Goal: Task Accomplishment & Management: Manage account settings

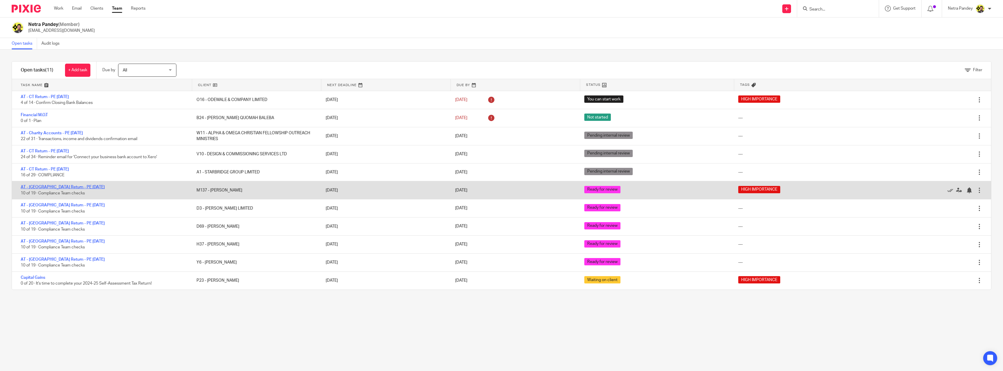
click at [65, 188] on link "AT - [GEOGRAPHIC_DATA] Return - PE [DATE]" at bounding box center [63, 187] width 84 height 4
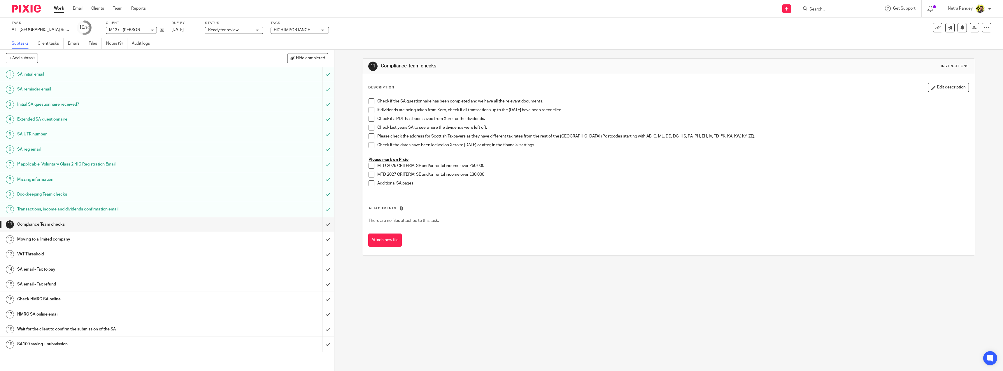
click at [248, 227] on div "Compliance Team checks" at bounding box center [166, 224] width 299 height 9
click at [118, 44] on link "Notes (9)" at bounding box center [116, 43] width 21 height 11
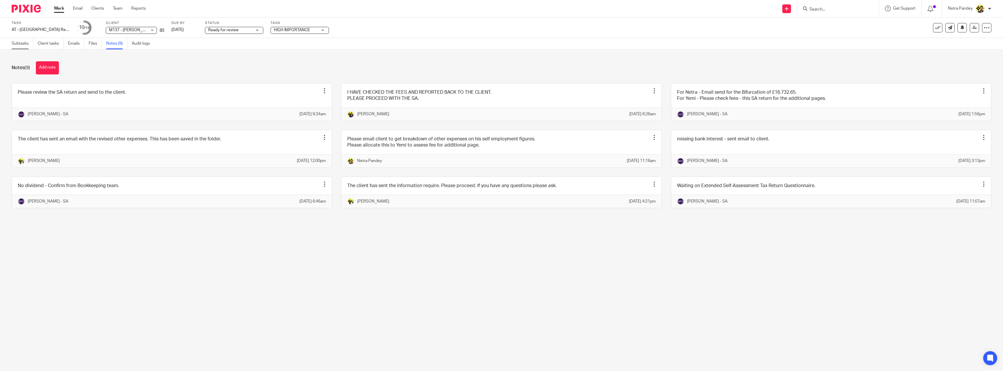
click at [26, 41] on link "Subtasks" at bounding box center [23, 43] width 22 height 11
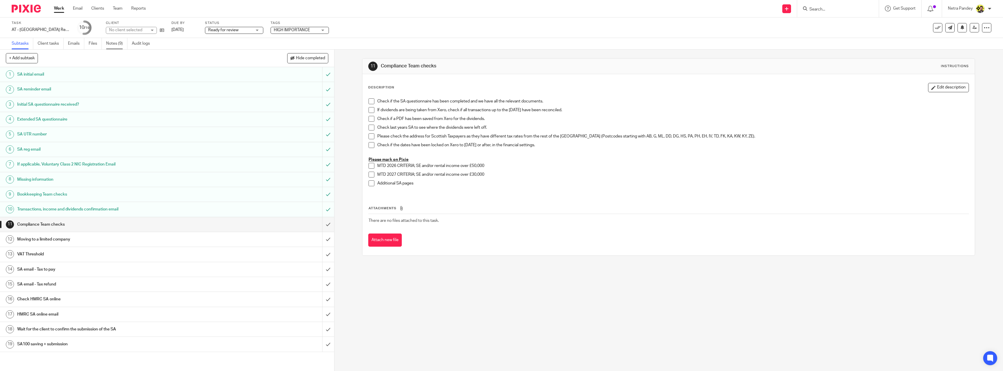
click at [111, 46] on link "Notes (9)" at bounding box center [116, 43] width 21 height 11
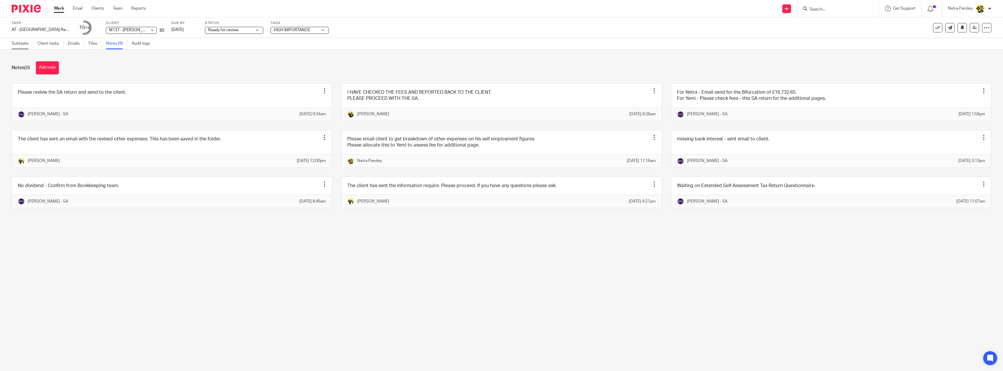
click at [22, 42] on link "Subtasks" at bounding box center [23, 43] width 22 height 11
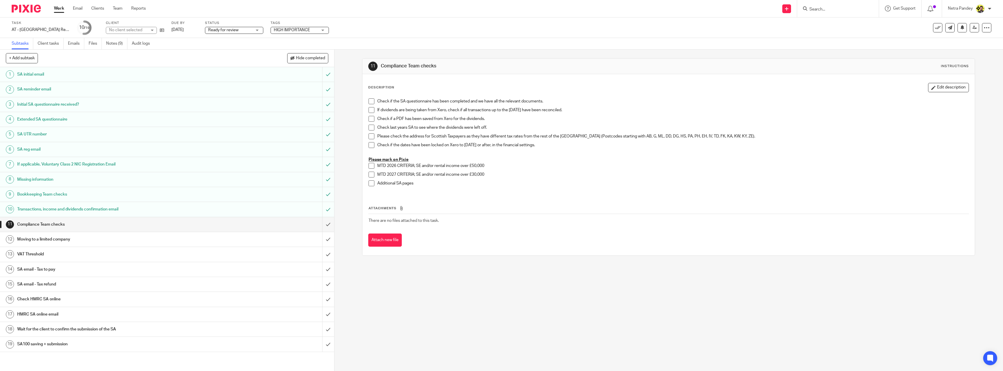
click at [370, 102] on span at bounding box center [372, 101] width 6 height 6
click at [370, 111] on span at bounding box center [372, 110] width 6 height 6
click at [371, 119] on span at bounding box center [372, 119] width 6 height 6
click at [371, 126] on span at bounding box center [372, 128] width 6 height 6
click at [370, 137] on span at bounding box center [372, 136] width 6 height 6
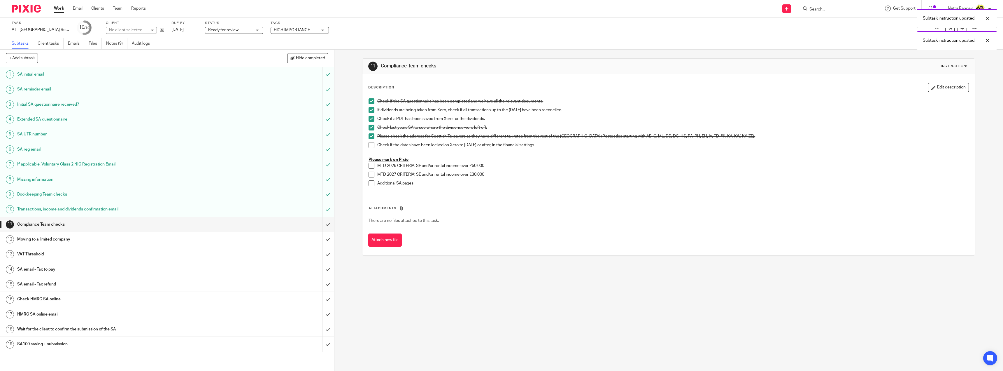
click at [371, 145] on span at bounding box center [372, 145] width 6 height 6
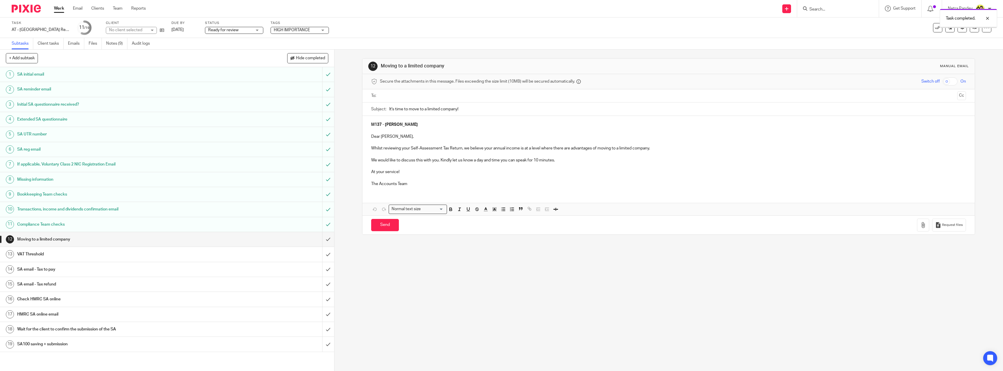
click at [162, 31] on icon at bounding box center [162, 30] width 4 height 4
click at [325, 242] on input "submit" at bounding box center [167, 239] width 334 height 15
click at [325, 254] on input "submit" at bounding box center [167, 254] width 334 height 15
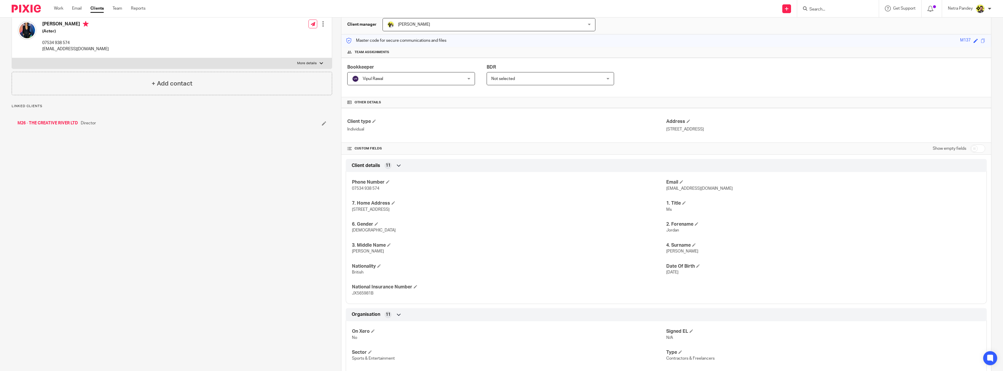
scroll to position [58, 0]
drag, startPoint x: 977, startPoint y: 146, endPoint x: 728, endPoint y: 216, distance: 259.2
click at [885, 181] on div "Client type Individual Address [STREET_ADDRESS] CUSTOM FIELDS Show empty fields…" at bounding box center [666, 332] width 650 height 450
click at [971, 149] on input "checkbox" at bounding box center [978, 148] width 15 height 8
checkbox input "true"
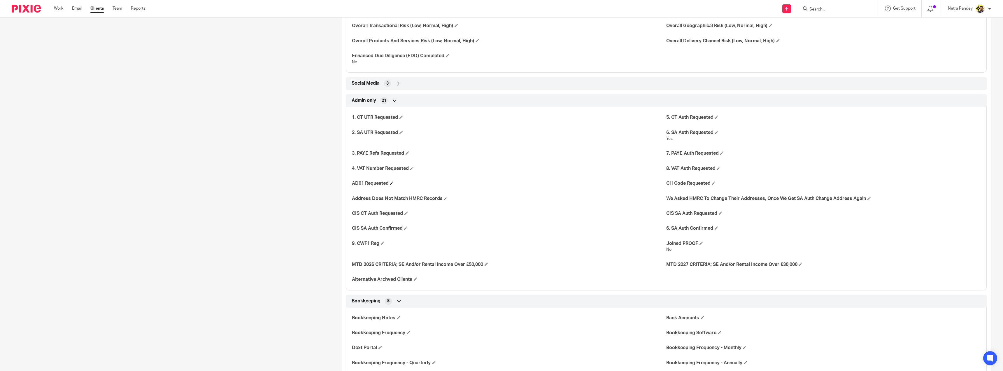
scroll to position [1079, 0]
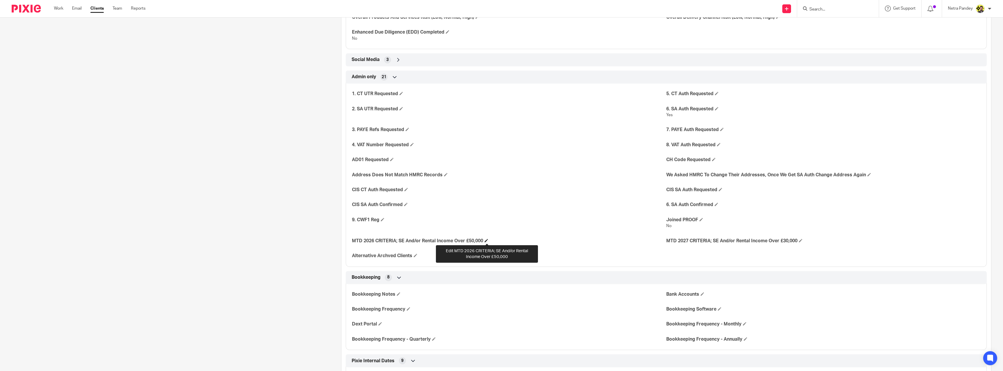
click at [486, 240] on span at bounding box center [486, 240] width 3 height 3
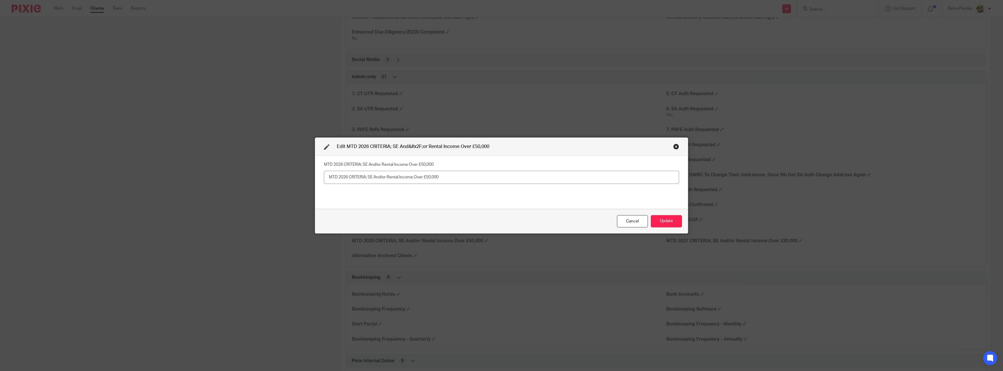
click at [386, 181] on input "text" at bounding box center [501, 177] width 355 height 13
type input "Yes"
click at [656, 225] on button "Update" at bounding box center [666, 221] width 31 height 13
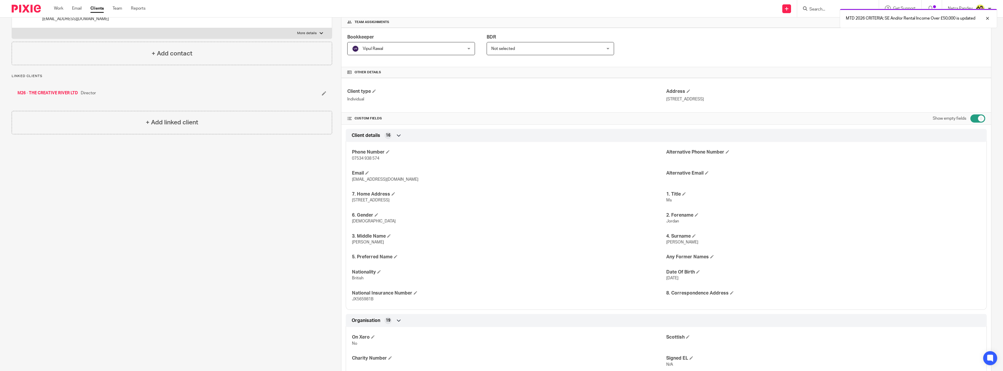
scroll to position [0, 0]
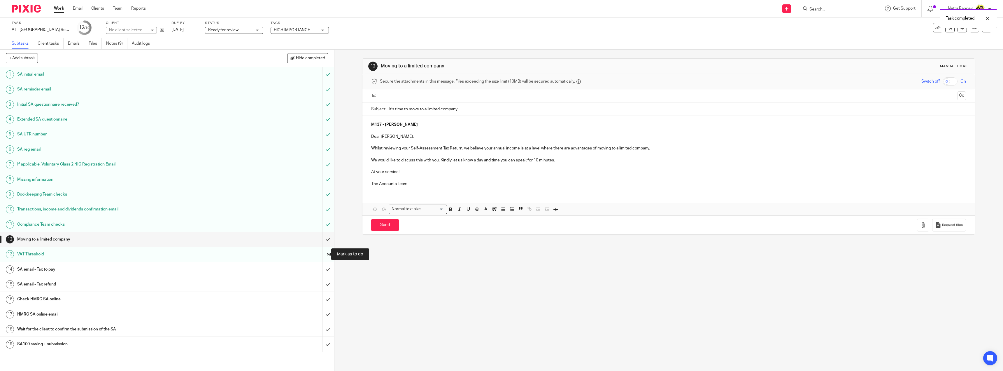
click at [322, 257] on input "submit" at bounding box center [167, 254] width 334 height 15
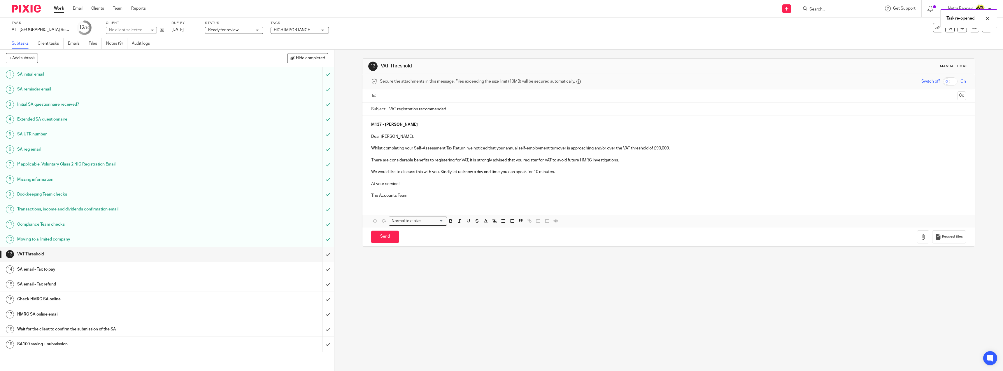
click at [322, 254] on input "submit" at bounding box center [167, 254] width 334 height 15
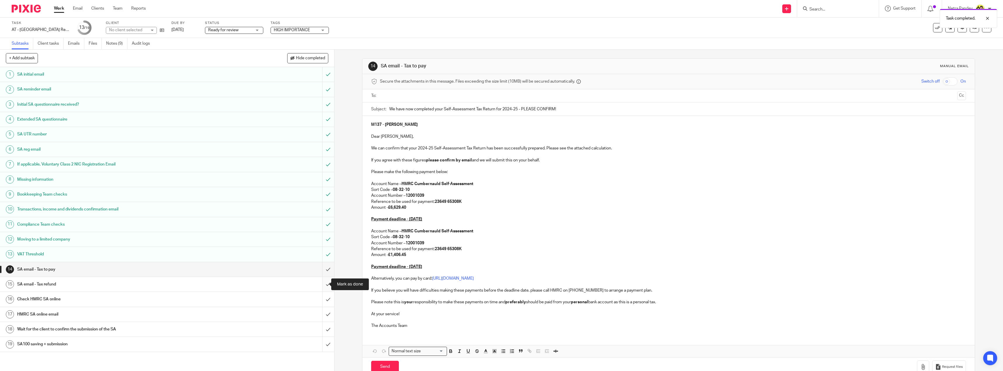
click at [323, 284] on input "submit" at bounding box center [167, 284] width 334 height 15
click at [322, 298] on input "submit" at bounding box center [167, 299] width 334 height 15
click at [321, 312] on input "submit" at bounding box center [167, 314] width 334 height 15
click at [438, 267] on p "Payment deadline - [DATE]" at bounding box center [668, 267] width 595 height 6
drag, startPoint x: 442, startPoint y: 268, endPoint x: 368, endPoint y: 227, distance: 84.4
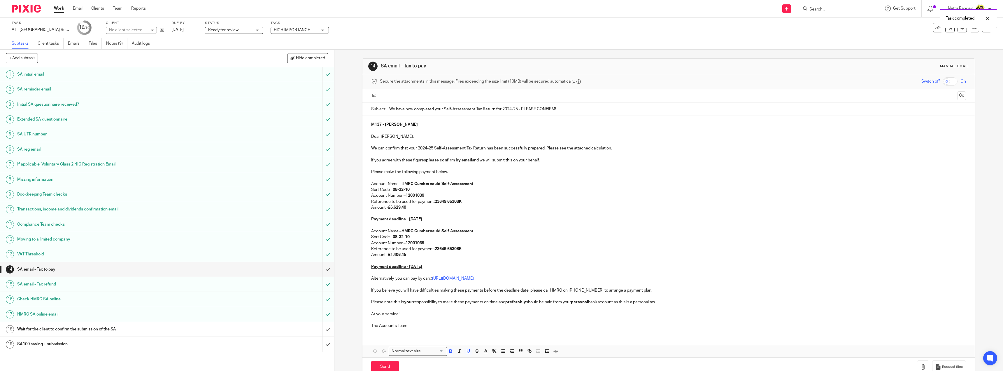
click at [368, 227] on div "M137 - [PERSON_NAME] Dear [PERSON_NAME], We can confirm that your 2024-25 Self-…" at bounding box center [668, 224] width 612 height 217
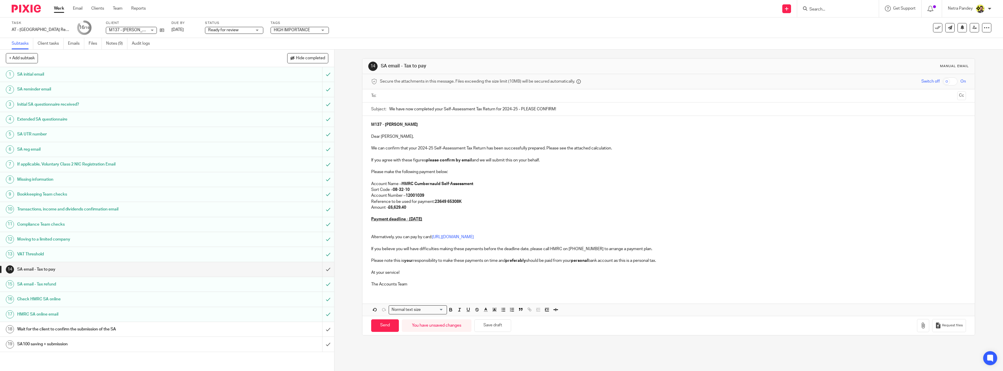
click at [372, 231] on p at bounding box center [668, 231] width 595 height 6
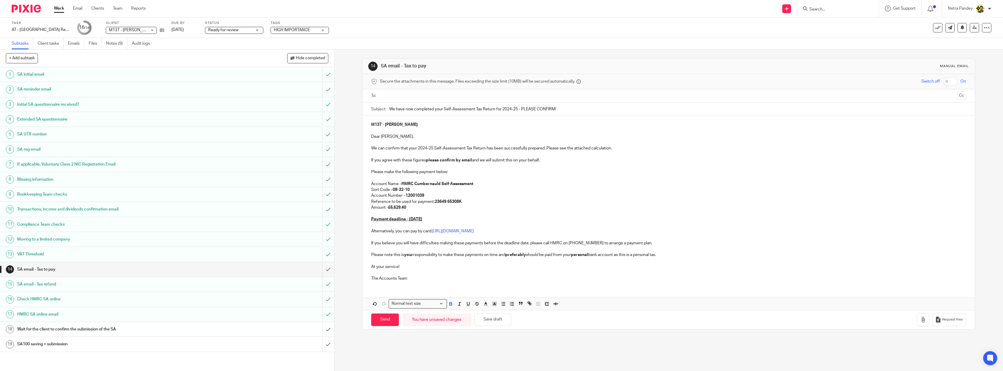
drag, startPoint x: 410, startPoint y: 207, endPoint x: 390, endPoint y: 209, distance: 20.5
click at [390, 209] on p "Amount - £6,629.40" at bounding box center [668, 207] width 595 height 6
click at [424, 208] on p "Amount - £5,222.95" at bounding box center [668, 207] width 595 height 6
click at [497, 320] on button "Save draft" at bounding box center [492, 319] width 37 height 13
click at [920, 322] on icon "button" at bounding box center [923, 319] width 6 height 6
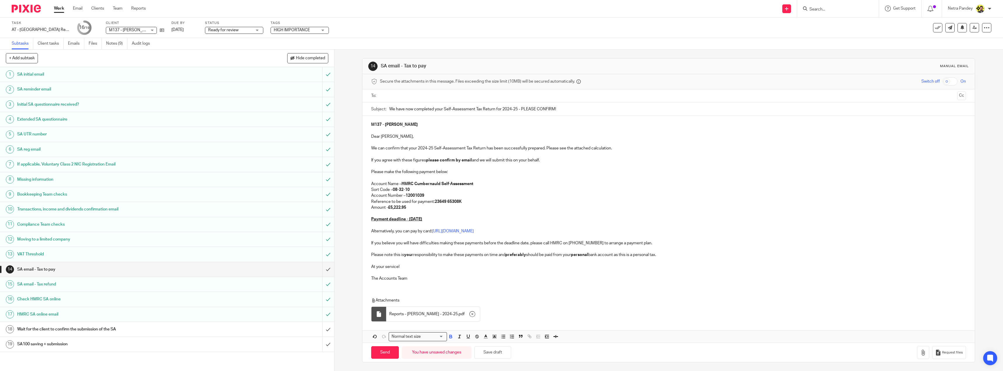
click at [413, 99] on input "text" at bounding box center [668, 95] width 573 height 7
click at [957, 94] on button "Cc" at bounding box center [961, 96] width 9 height 9
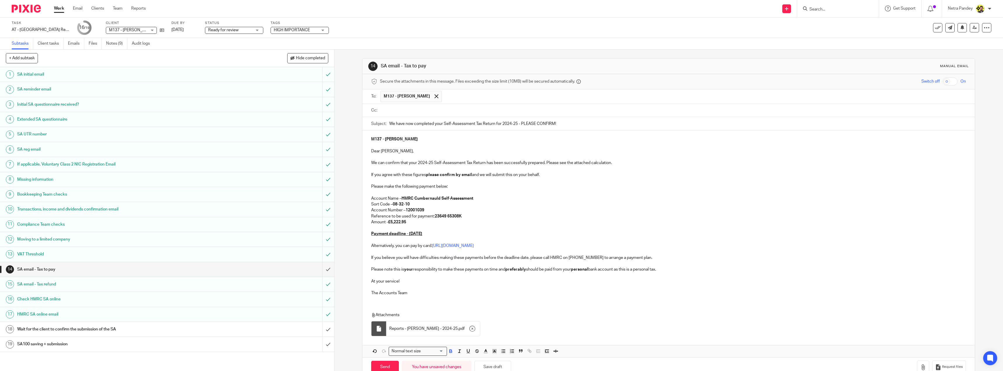
click at [478, 110] on input "text" at bounding box center [673, 110] width 582 height 7
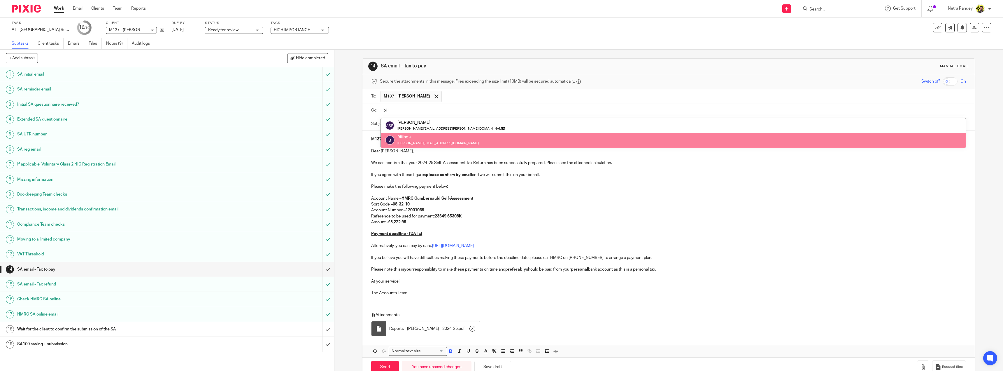
type input "bill"
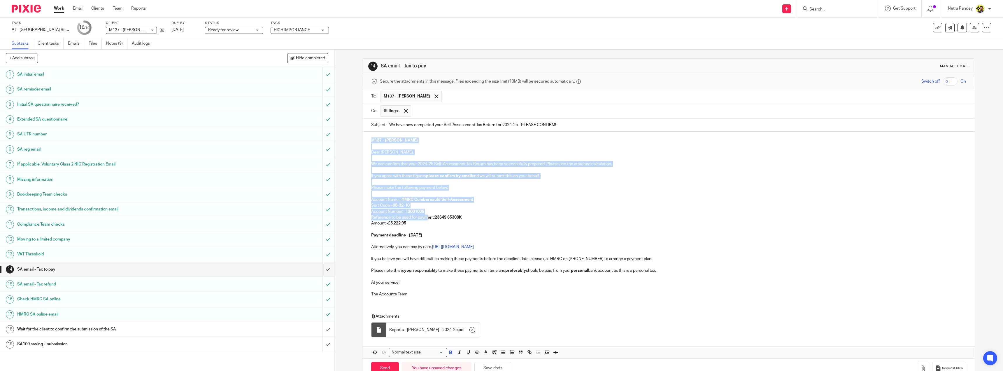
drag, startPoint x: 369, startPoint y: 140, endPoint x: 427, endPoint y: 218, distance: 97.2
click at [427, 218] on div "M137 - JORDAN MITCHELL Dear Jordan, We can confirm that your 2024-25 Self-Asses…" at bounding box center [668, 217] width 612 height 170
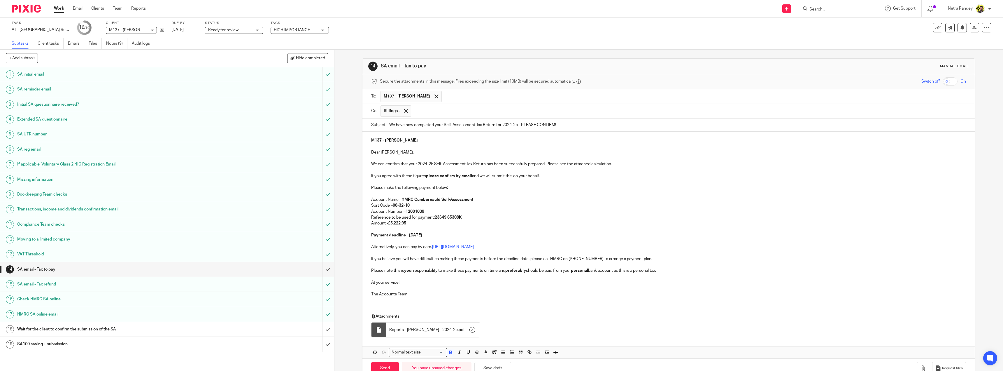
click at [446, 225] on p "Amount - £5,222.95" at bounding box center [668, 223] width 595 height 6
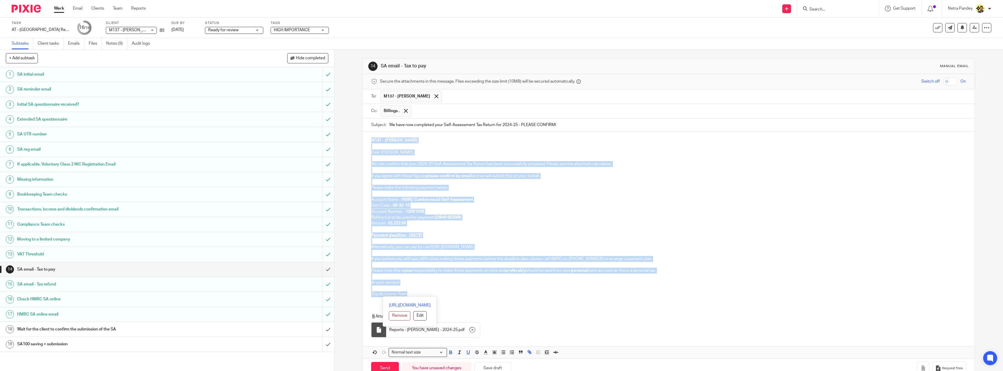
drag, startPoint x: 410, startPoint y: 295, endPoint x: 365, endPoint y: 143, distance: 158.0
click at [365, 143] on div "M137 - JORDAN MITCHELL Dear Jordan, We can confirm that your 2024-25 Self-Asses…" at bounding box center [668, 217] width 612 height 170
click at [386, 178] on p "If you agree with these figures please confirm by email and we will submit this…" at bounding box center [668, 176] width 595 height 6
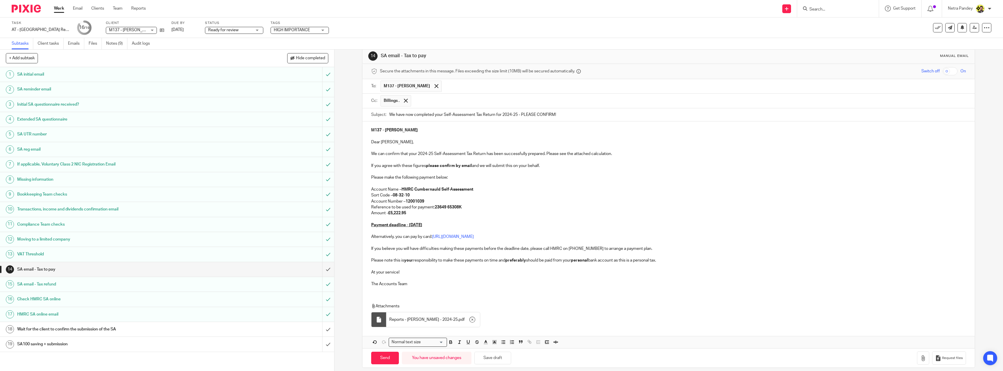
scroll to position [16, 0]
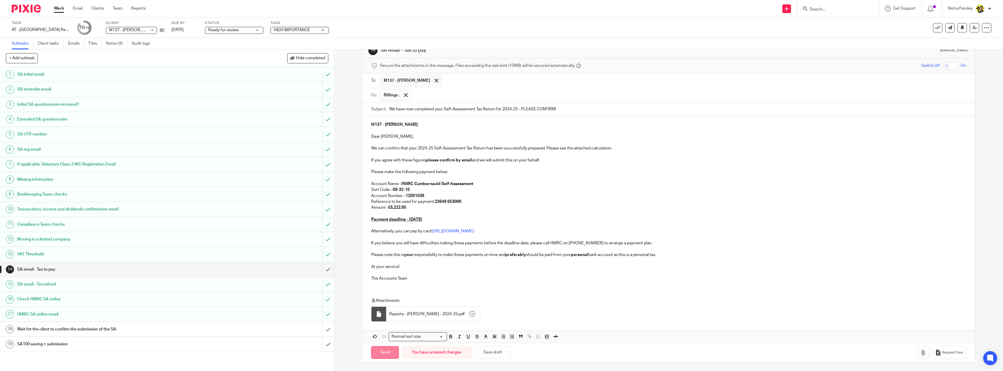
click at [381, 355] on input "Send" at bounding box center [385, 352] width 28 height 13
type input "Sent"
click at [118, 45] on link "Notes (9)" at bounding box center [116, 43] width 21 height 11
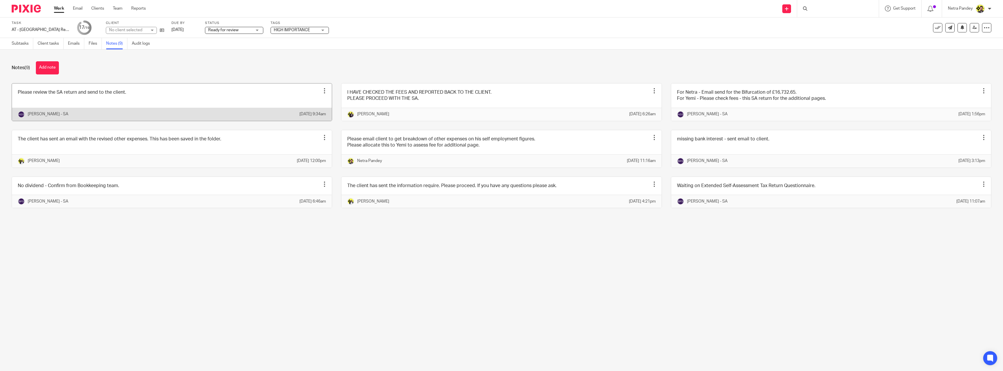
click at [115, 98] on link at bounding box center [172, 101] width 320 height 37
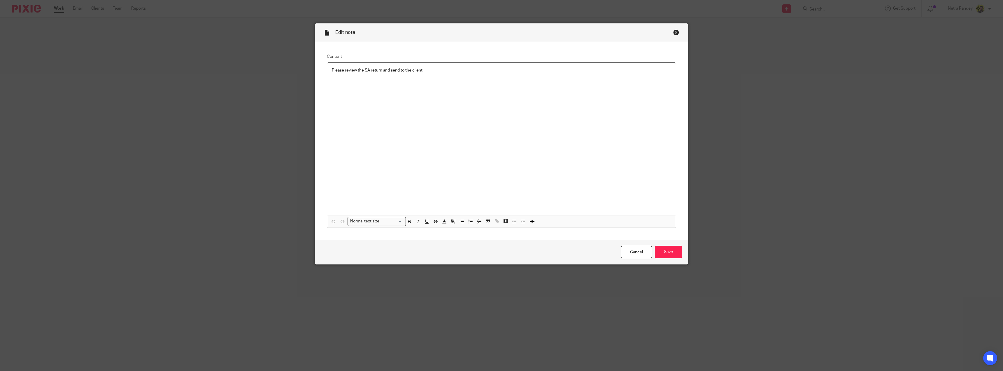
click at [361, 71] on p "Please review the SA return and send to the client." at bounding box center [501, 70] width 339 height 6
click at [361, 70] on p "Please review the SA return and send to the client." at bounding box center [501, 70] width 339 height 6
click at [362, 83] on div "Please review the SA return and send to the client." at bounding box center [501, 139] width 349 height 152
click at [369, 71] on p "Please review the SA return and send to the client." at bounding box center [501, 70] width 339 height 6
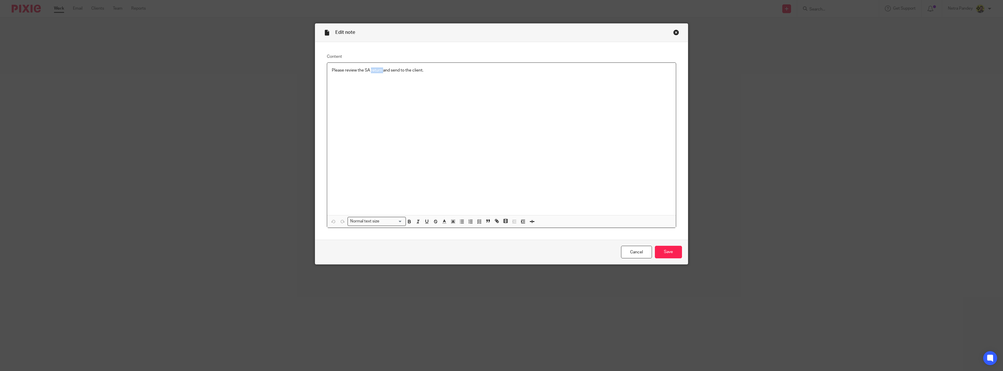
click at [369, 71] on p "Please review the SA return and send to the client." at bounding box center [501, 70] width 339 height 6
click at [478, 220] on icon "button" at bounding box center [479, 221] width 5 height 5
click at [351, 126] on div "Please review the SA return and send to the client." at bounding box center [501, 139] width 349 height 152
click at [333, 71] on span at bounding box center [335, 70] width 6 height 6
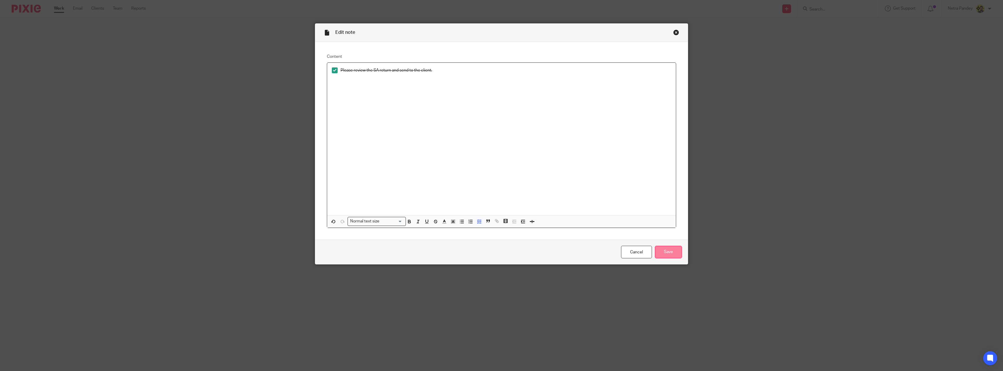
click at [677, 252] on input "Save" at bounding box center [668, 252] width 27 height 13
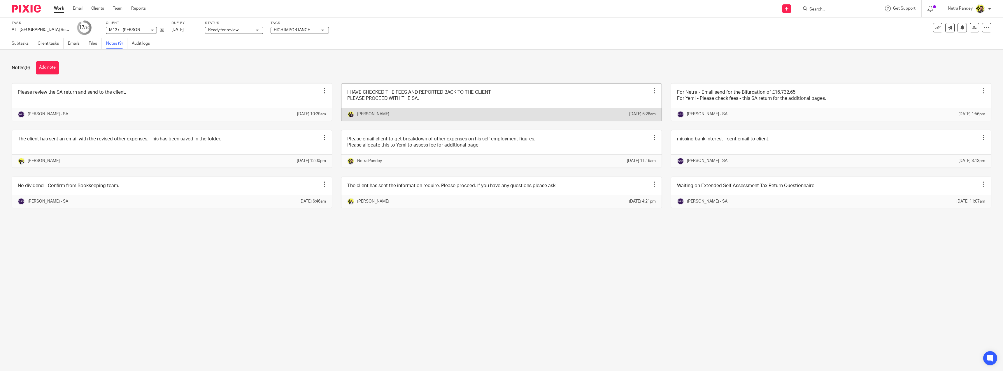
click at [404, 106] on link at bounding box center [501, 101] width 320 height 37
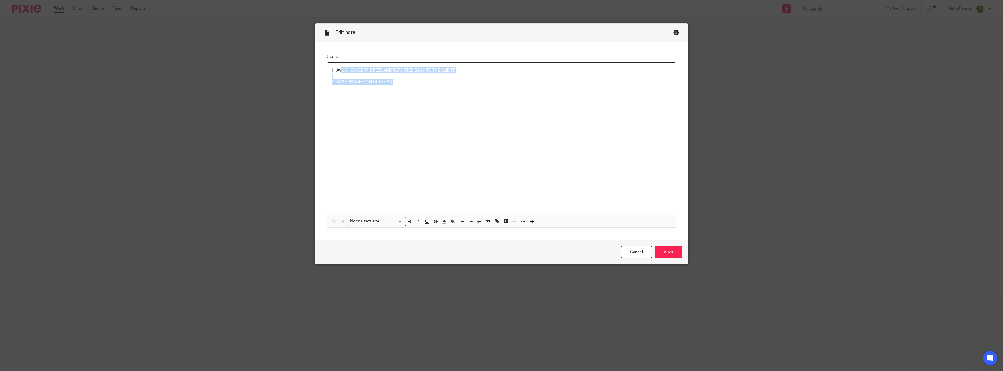
drag, startPoint x: 422, startPoint y: 82, endPoint x: 339, endPoint y: 58, distance: 86.3
click at [339, 58] on fieldset "Content I HAVE CHECKED THE FEES AND REPORTED BACK TO THE CLIENT. PLEASE PROCEED…" at bounding box center [501, 141] width 349 height 174
click at [353, 84] on p "PLEASE PROCEED WITH THE SA." at bounding box center [501, 82] width 339 height 6
click at [630, 252] on link "Cancel" at bounding box center [636, 252] width 31 height 13
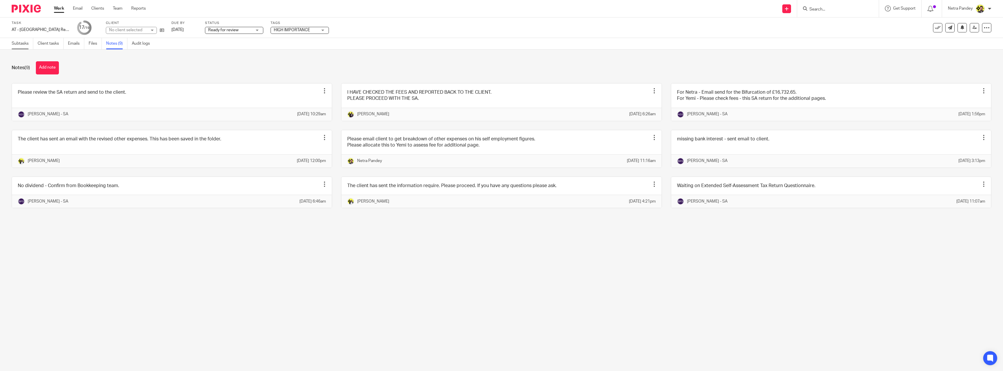
click at [25, 45] on link "Subtasks" at bounding box center [23, 43] width 22 height 11
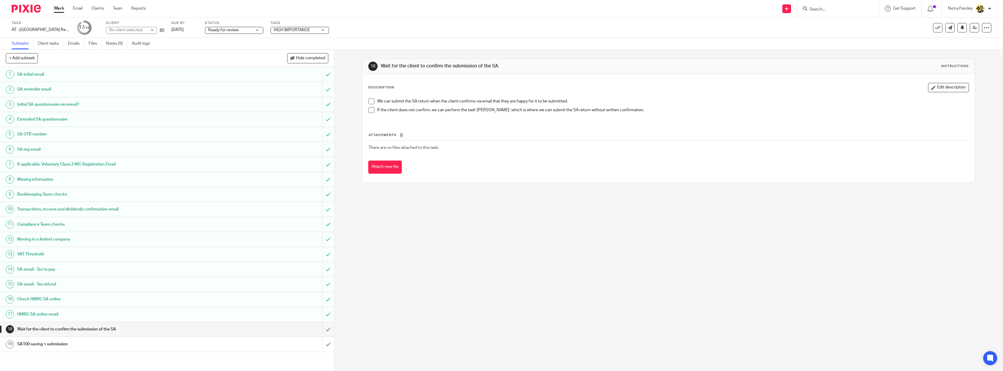
click at [233, 29] on span "Ready for review" at bounding box center [223, 30] width 30 height 4
click at [235, 120] on li "Ready to file" at bounding box center [234, 123] width 58 height 12
click at [288, 30] on span "HIGH IMPORTANCE" at bounding box center [292, 30] width 36 height 4
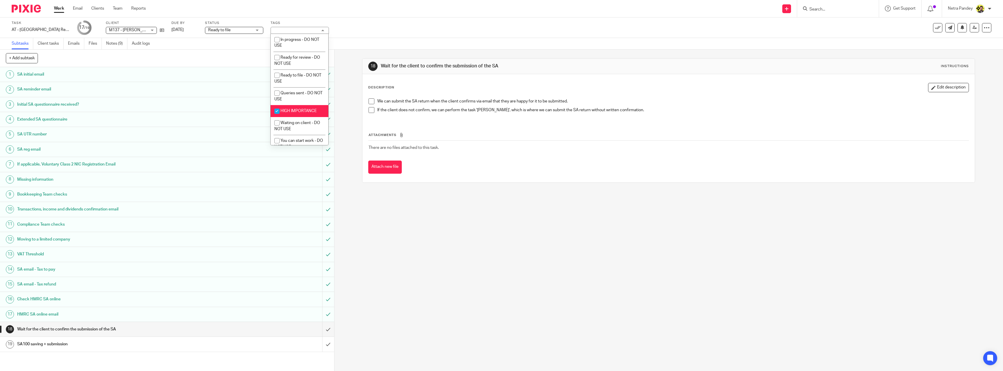
click at [290, 107] on li "HIGH IMPORTANCE" at bounding box center [300, 111] width 58 height 12
checkbox input "false"
click at [357, 41] on div "Subtasks Client tasks Emails Files Notes (9) Audit logs" at bounding box center [501, 44] width 1003 height 12
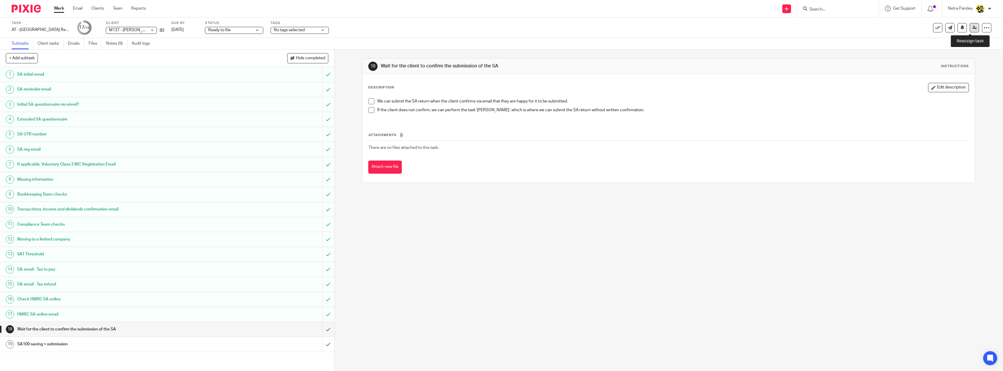
click at [973, 29] on icon at bounding box center [975, 27] width 4 height 4
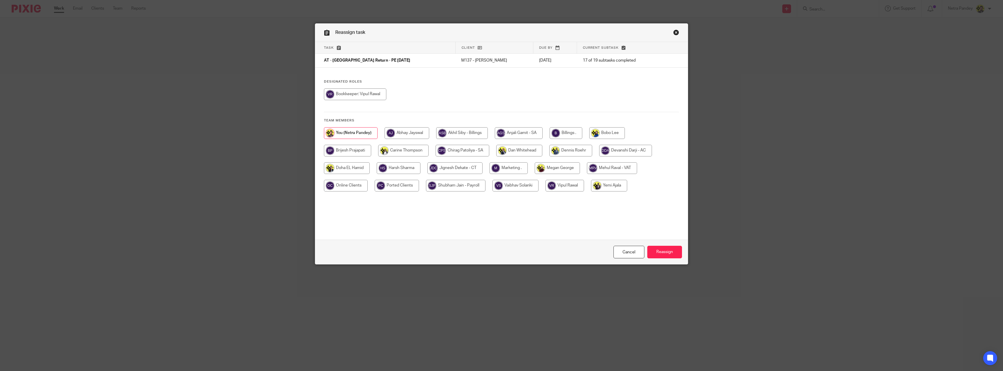
click at [558, 131] on input "radio" at bounding box center [566, 133] width 33 height 12
radio input "true"
click at [662, 253] on input "Reassign" at bounding box center [664, 252] width 35 height 13
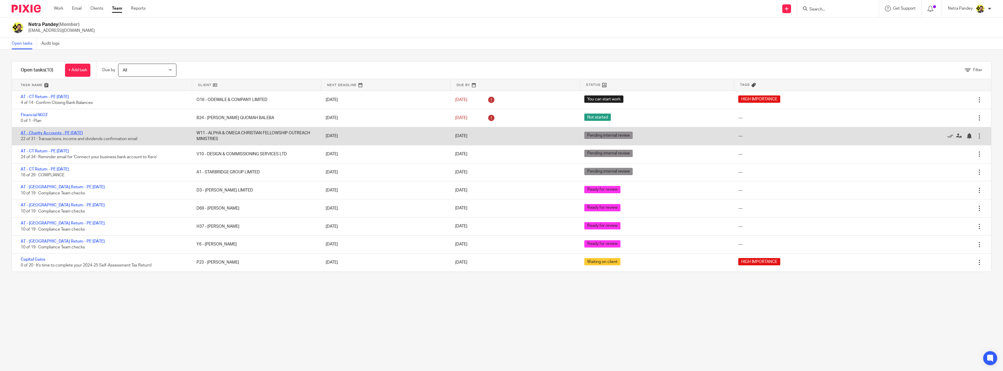
click at [62, 132] on link "AT - Charity Accounts - PE [DATE]" at bounding box center [52, 133] width 62 height 4
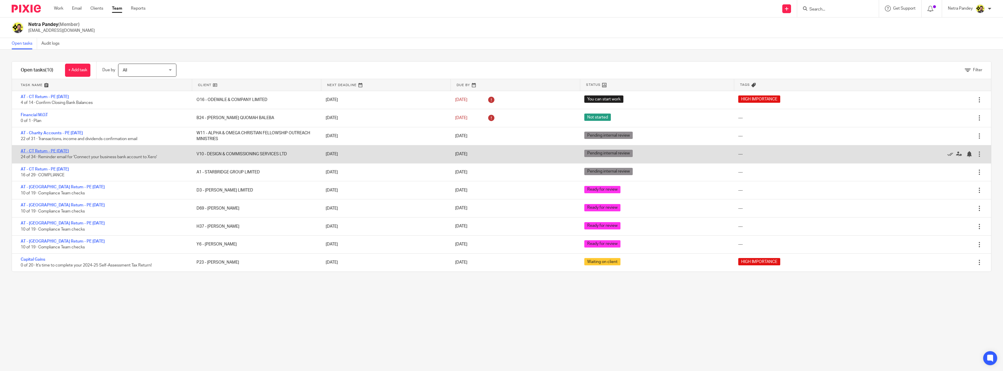
click at [58, 152] on link "AT - CT Return - PE 31-01-2025" at bounding box center [45, 151] width 48 height 4
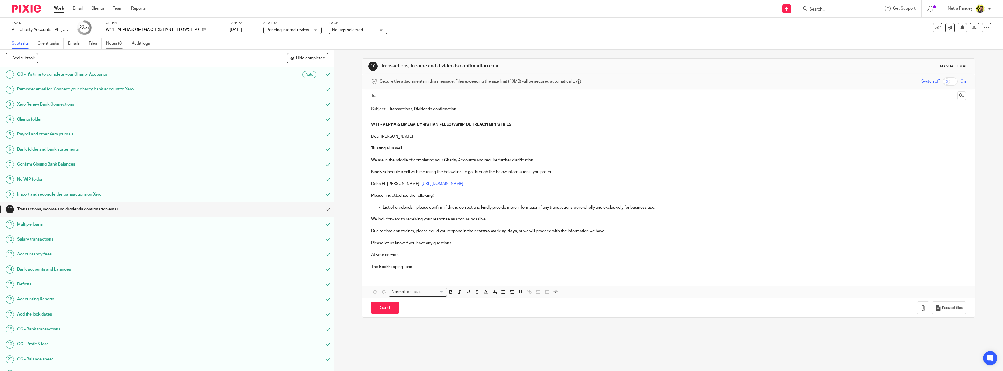
click at [120, 45] on link "Notes (8)" at bounding box center [116, 43] width 21 height 11
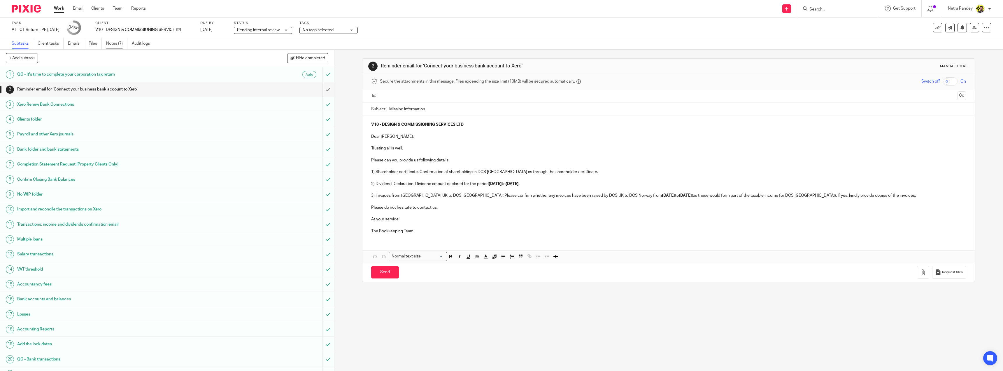
click at [118, 43] on link "Notes (7)" at bounding box center [116, 43] width 21 height 11
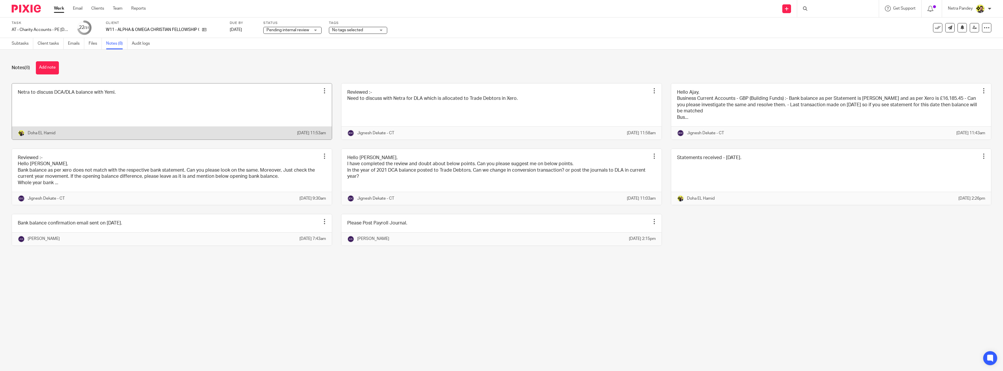
click at [116, 112] on link at bounding box center [172, 111] width 320 height 56
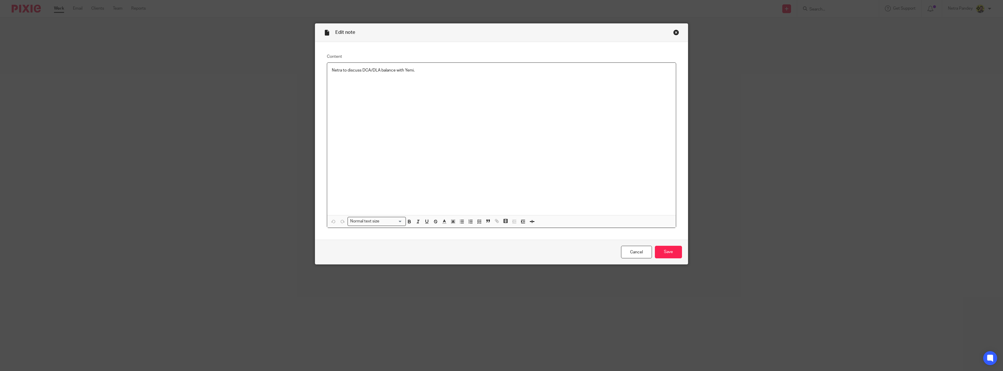
click at [426, 70] on p "Netra to discuss DCA/DLA balance with Yemi." at bounding box center [501, 70] width 339 height 6
drag, startPoint x: 426, startPoint y: 70, endPoint x: 302, endPoint y: 83, distance: 125.2
click at [302, 83] on div "Edit note Content Netra to discuss DCA/DLA balance with Yemi. Normal text size …" at bounding box center [501, 185] width 1003 height 371
click at [480, 223] on line "button" at bounding box center [481, 223] width 2 height 0
click at [332, 70] on span at bounding box center [335, 70] width 6 height 6
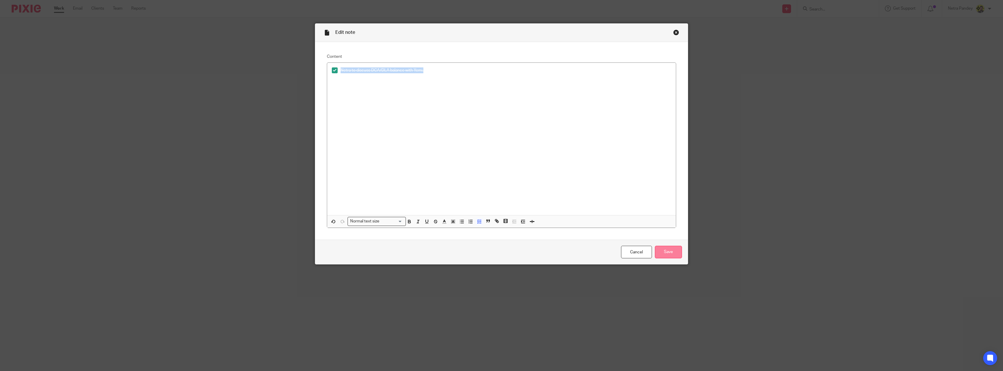
click at [667, 255] on input "Save" at bounding box center [668, 252] width 27 height 13
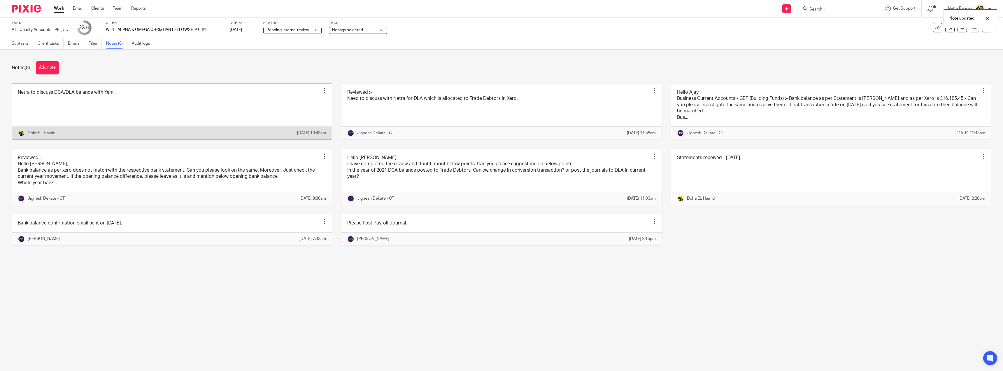
click at [209, 109] on link at bounding box center [172, 111] width 320 height 56
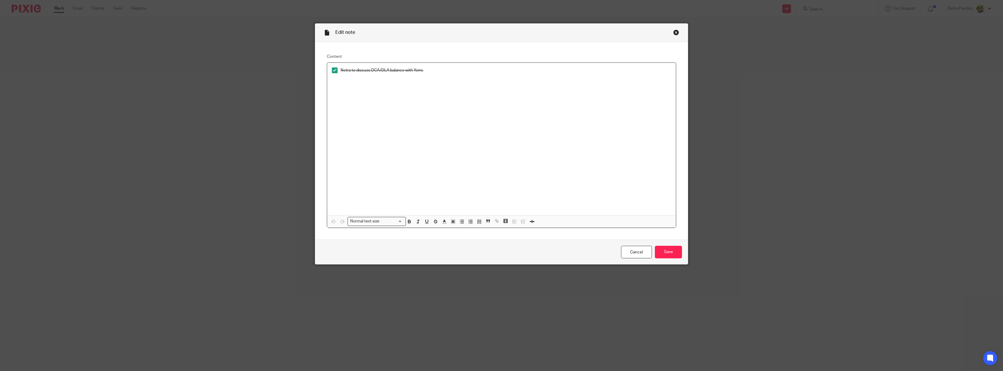
click at [494, 90] on div "Netra to discuss DCA/DLA balance with Yemi." at bounding box center [501, 139] width 349 height 152
click at [438, 85] on p "Based on discussion with [PERSON_NAME], We need to investigate how this overdra…" at bounding box center [501, 85] width 339 height 6
click at [505, 115] on div "Netra to discuss DCA/DLA balance with Yemi. Based on discussion with [PERSON_NA…" at bounding box center [501, 139] width 349 height 152
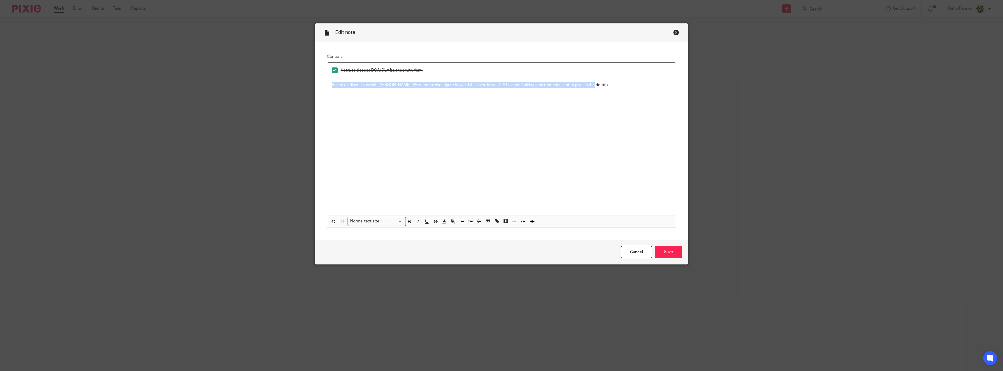
drag, startPoint x: 595, startPoint y: 85, endPoint x: 319, endPoint y: 91, distance: 275.9
click at [319, 91] on div "Content Netra to discuss DCA/DLA balance with Yemi. Based on discussion with Ye…" at bounding box center [501, 141] width 373 height 198
click at [443, 223] on line "button" at bounding box center [444, 223] width 3 height 0
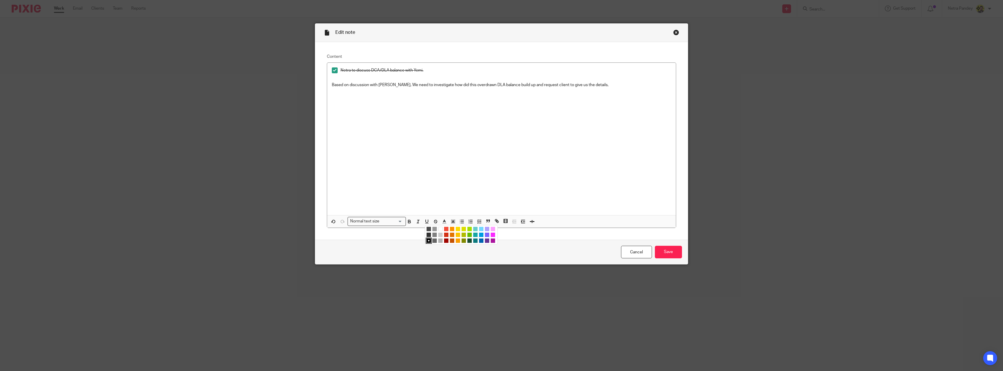
click at [444, 227] on li "color:#F44E3B" at bounding box center [446, 229] width 4 height 4
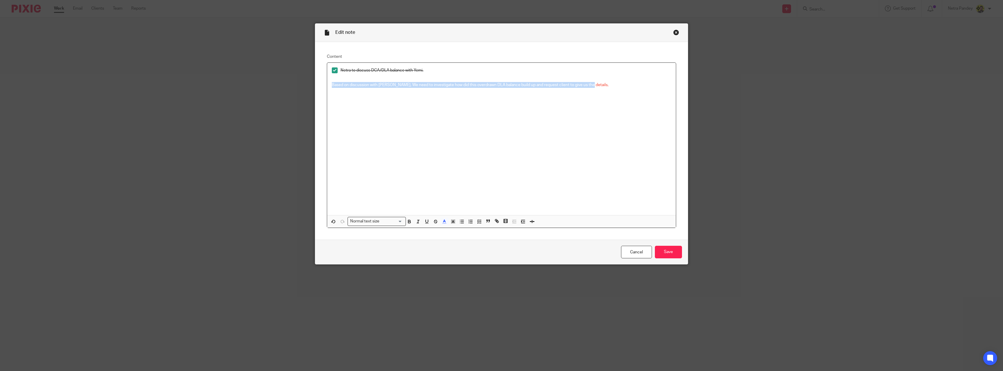
click at [458, 158] on div "Netra to discuss DCA/DLA balance with Yemi. Based on discussion with Yemi, We n…" at bounding box center [501, 139] width 349 height 152
click at [364, 101] on div "Netra to discuss DCA/DLA balance with Yemi. Based on discussion with Yemi, We n…" at bounding box center [501, 139] width 349 height 152
click at [513, 82] on p "Based on discussion with Yemi, We need to investigate how did this overdrawn DL…" at bounding box center [501, 85] width 339 height 6
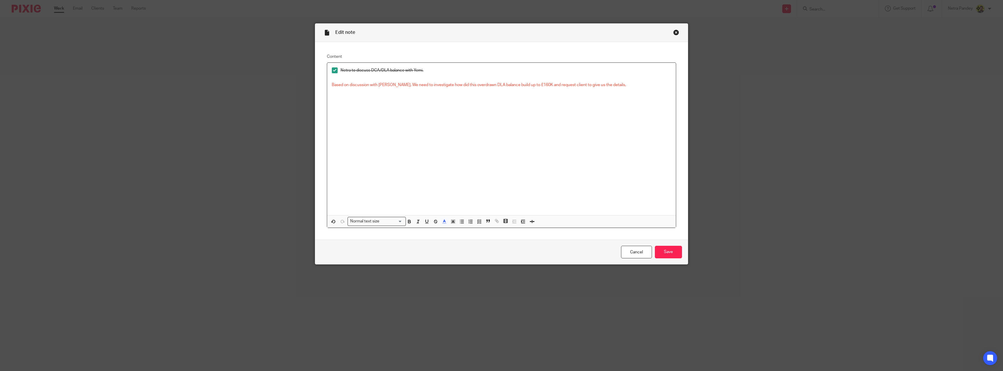
click at [614, 84] on p "Based on discussion with Yemi, We need to investigate how did this overdrawn DL…" at bounding box center [501, 85] width 339 height 6
click at [670, 251] on input "Save" at bounding box center [668, 252] width 27 height 13
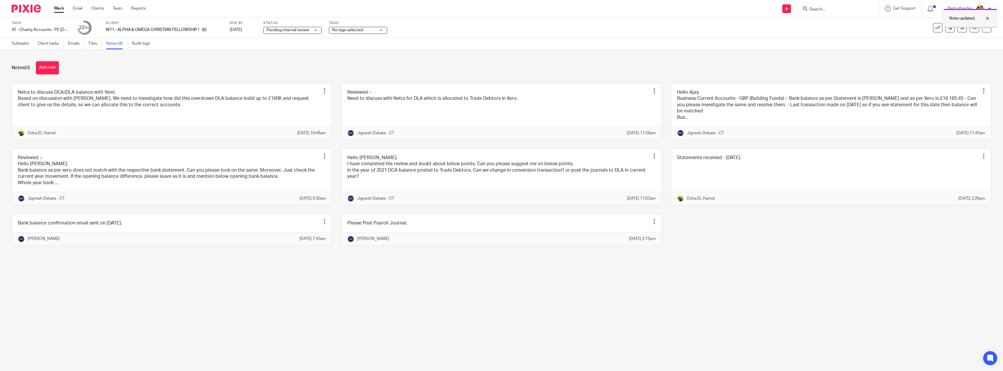
click at [988, 17] on div at bounding box center [983, 18] width 16 height 7
click at [973, 27] on icon at bounding box center [975, 27] width 4 height 4
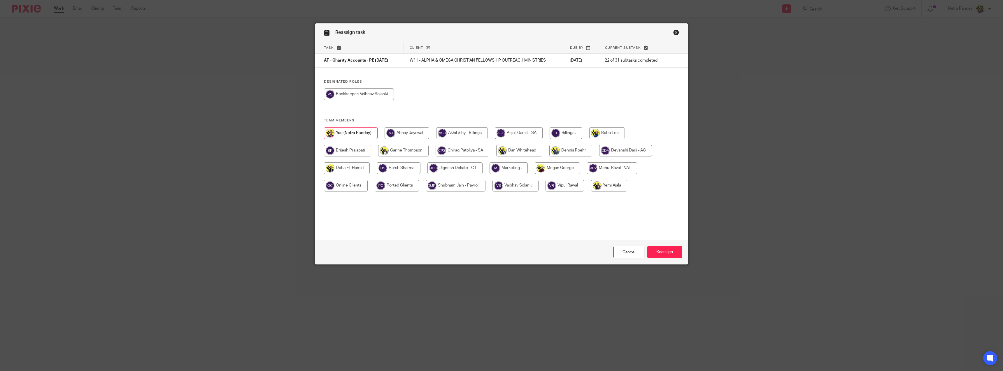
click at [463, 148] on input "radio" at bounding box center [463, 151] width 54 height 12
radio input "true"
click at [469, 165] on input "radio" at bounding box center [455, 168] width 55 height 12
radio input "true"
click at [658, 250] on input "Reassign" at bounding box center [664, 252] width 35 height 13
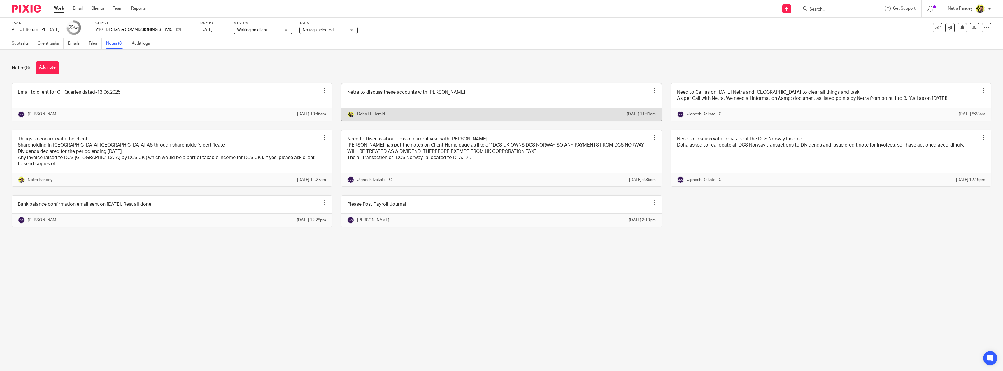
click at [439, 104] on link at bounding box center [501, 101] width 320 height 37
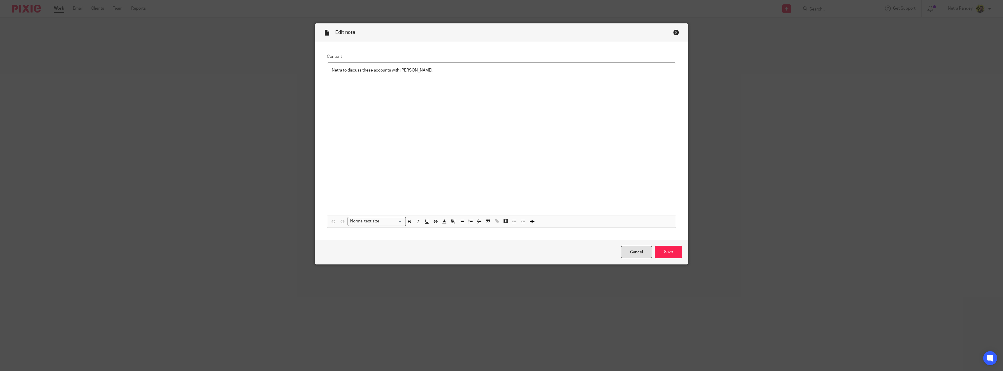
click at [633, 253] on link "Cancel" at bounding box center [636, 252] width 31 height 13
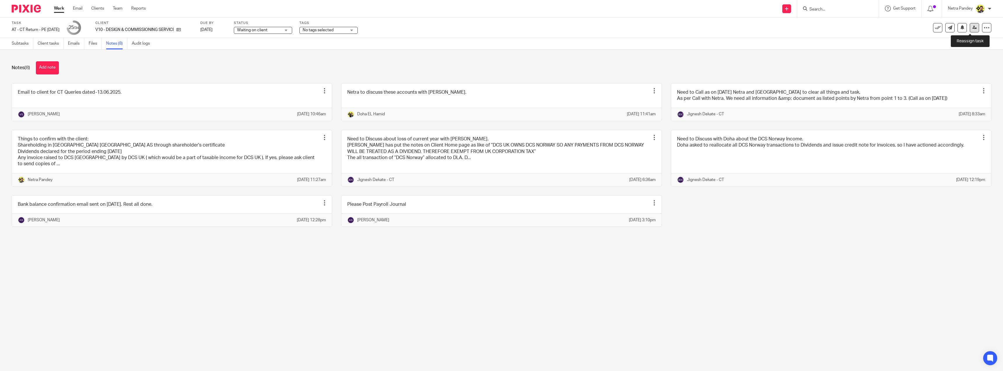
click at [971, 32] on link at bounding box center [974, 27] width 9 height 9
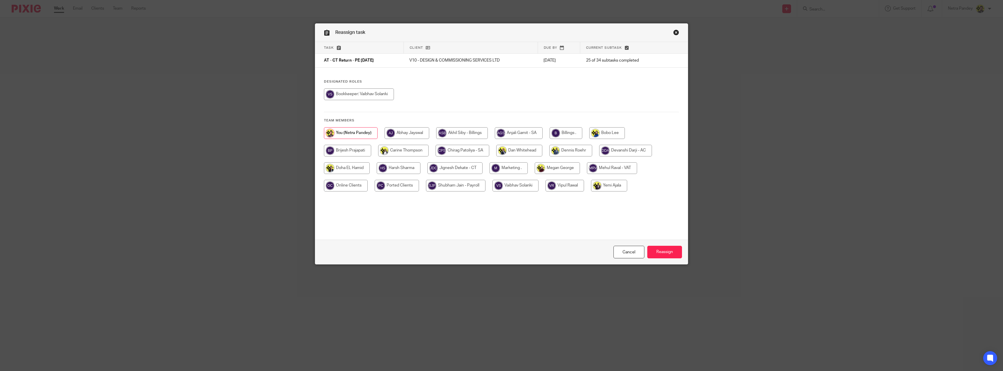
click at [470, 167] on input "radio" at bounding box center [455, 168] width 55 height 12
radio input "true"
click at [672, 257] on input "Reassign" at bounding box center [664, 252] width 35 height 13
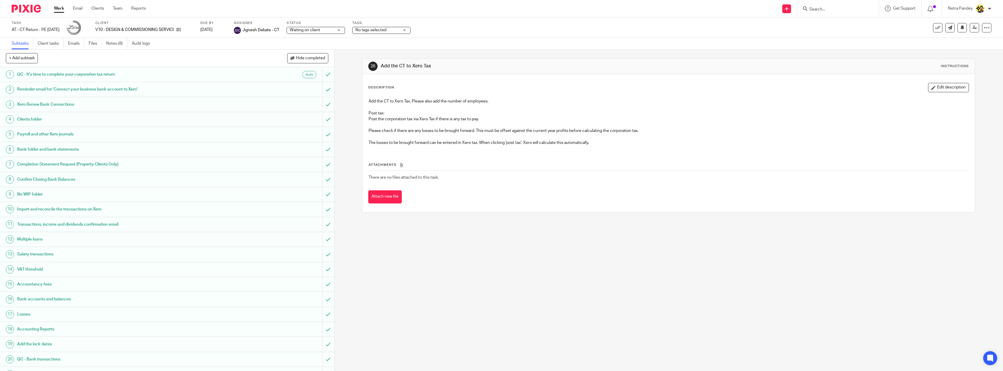
click at [501, 292] on div "26 Add the CT to Xero Tax Instructions Description Edit description Add the CT …" at bounding box center [668, 210] width 669 height 321
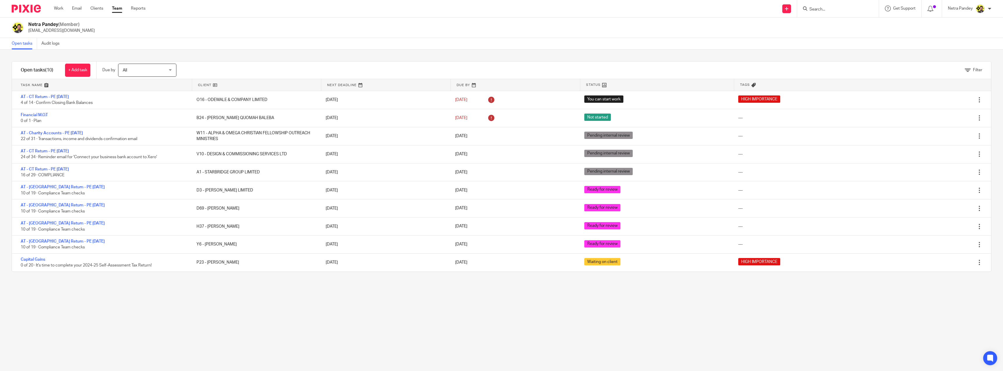
click at [826, 10] on input "Search" at bounding box center [835, 9] width 52 height 5
type input "p23"
click at [828, 20] on link at bounding box center [857, 24] width 99 height 13
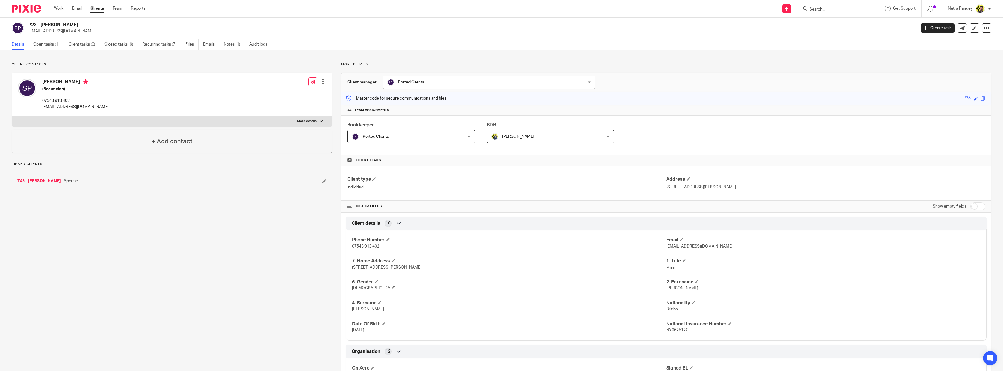
drag, startPoint x: 79, startPoint y: 23, endPoint x: 28, endPoint y: 23, distance: 51.0
click at [28, 23] on h2 "P23 - [PERSON_NAME]" at bounding box center [381, 25] width 707 height 6
copy h2 "P23 - [PERSON_NAME]"
click at [296, 270] on div "Client contacts [PERSON_NAME] (Beautician) 07543 913 402 [EMAIL_ADDRESS][DOMAIN…" at bounding box center [168, 322] width 330 height 521
